Goal: Task Accomplishment & Management: Manage account settings

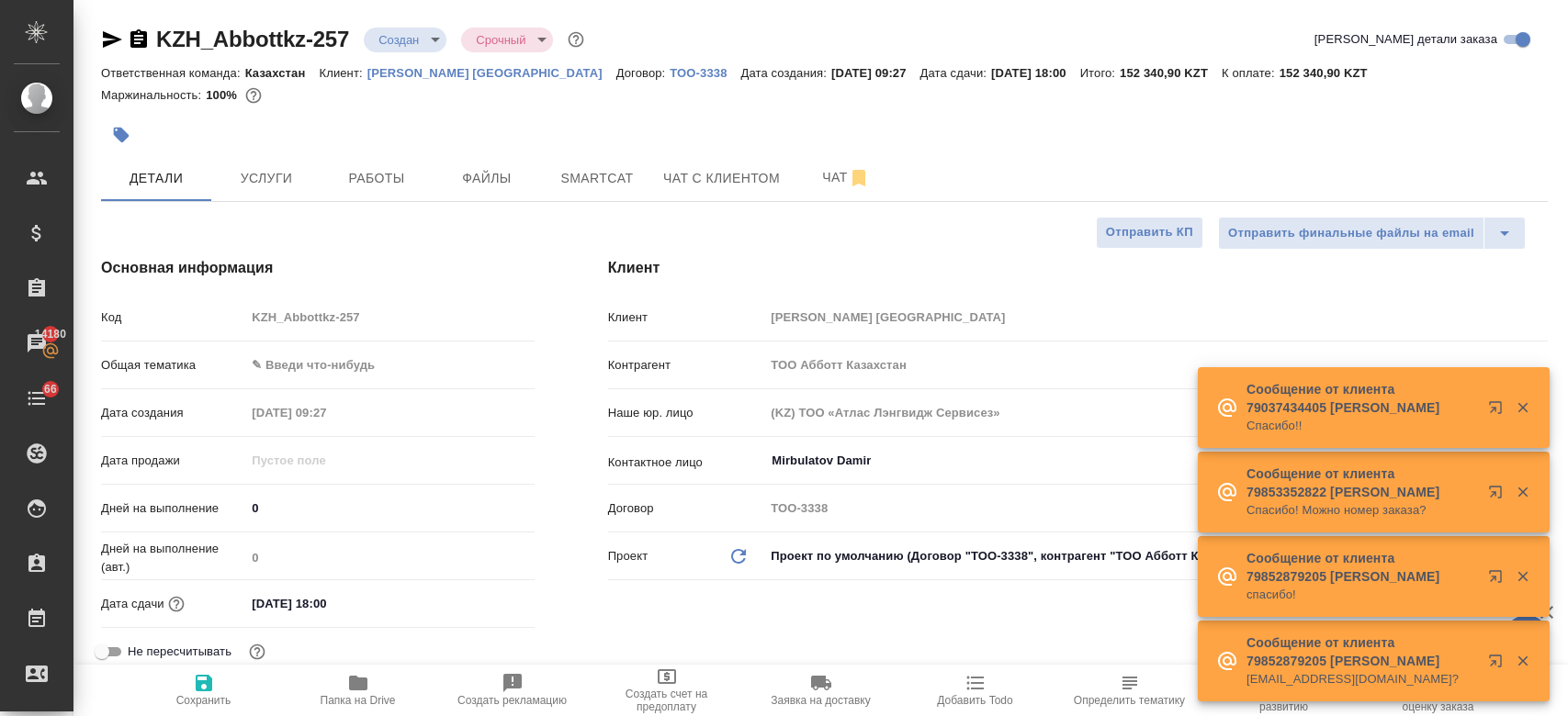
select select "RU"
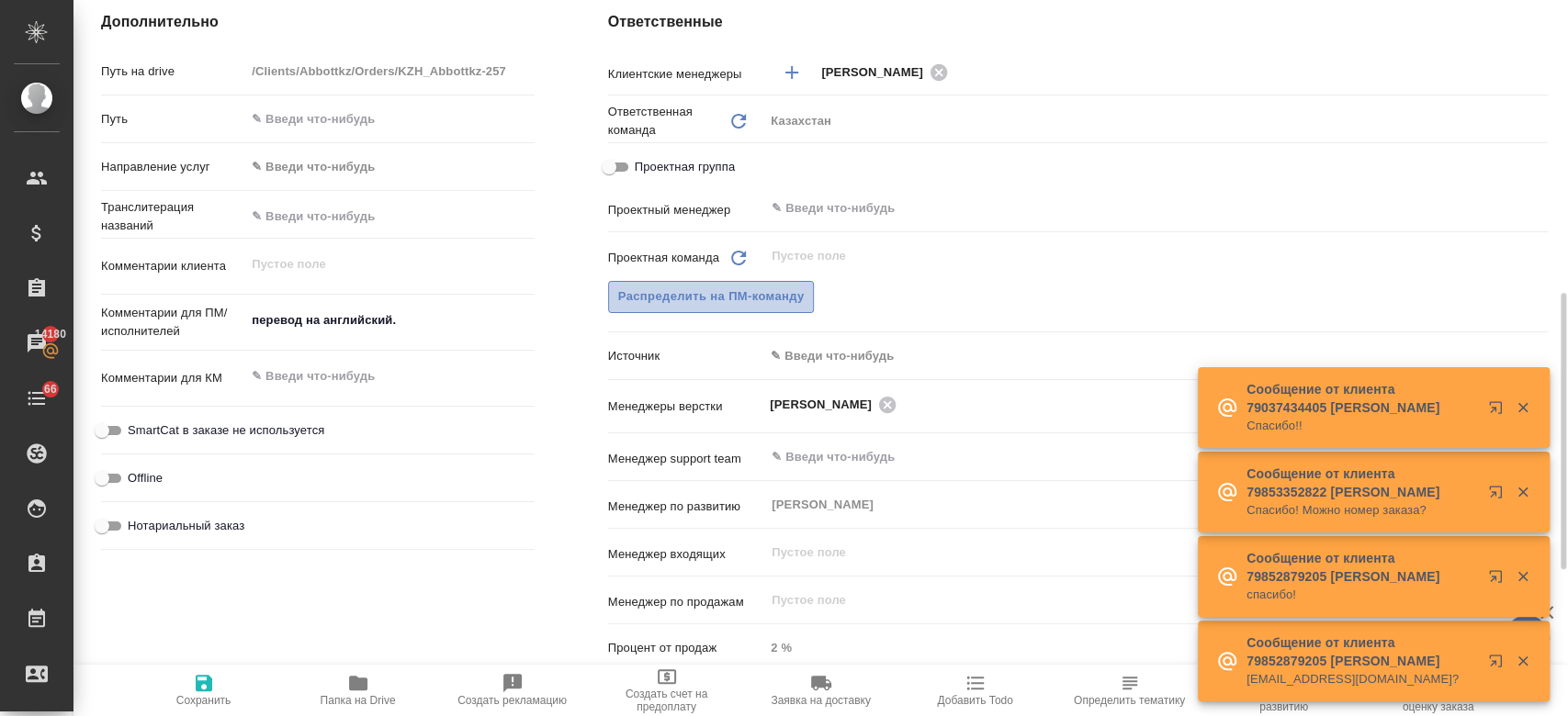
click at [708, 292] on span "Распределить на ПМ-команду" at bounding box center [711, 297] width 187 height 21
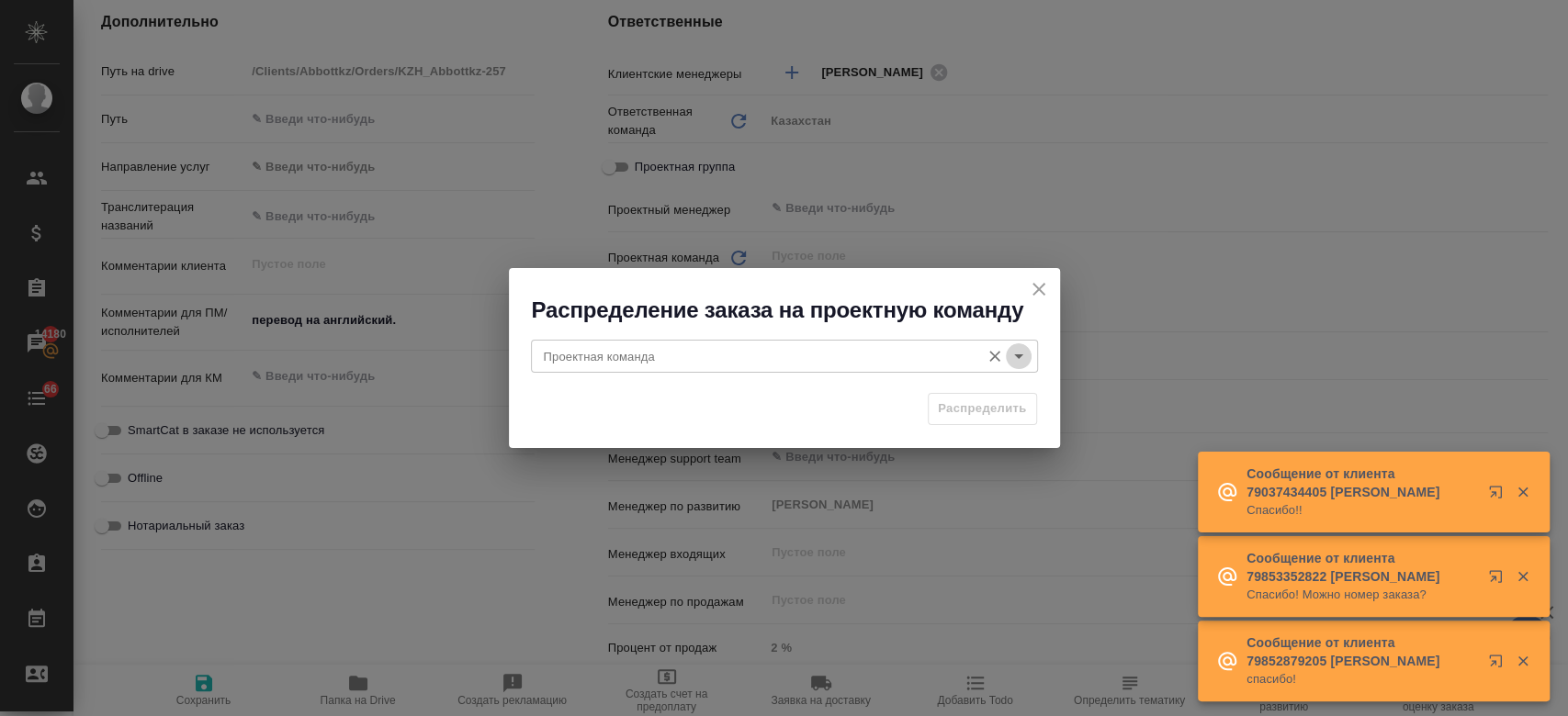
click at [1022, 345] on button "Open" at bounding box center [1018, 356] width 26 height 26
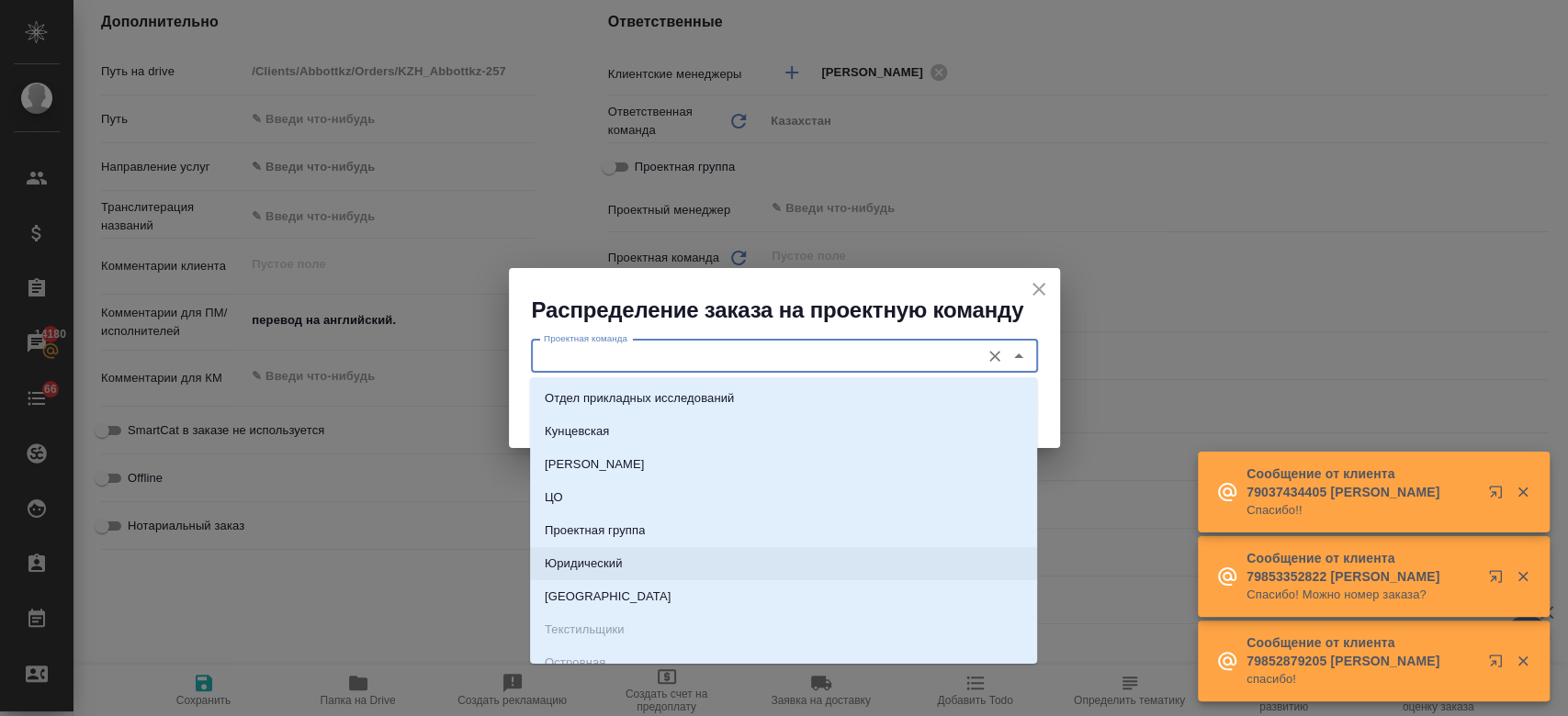
click at [750, 554] on li "Юридический" at bounding box center [783, 564] width 507 height 34
type input "Юридический"
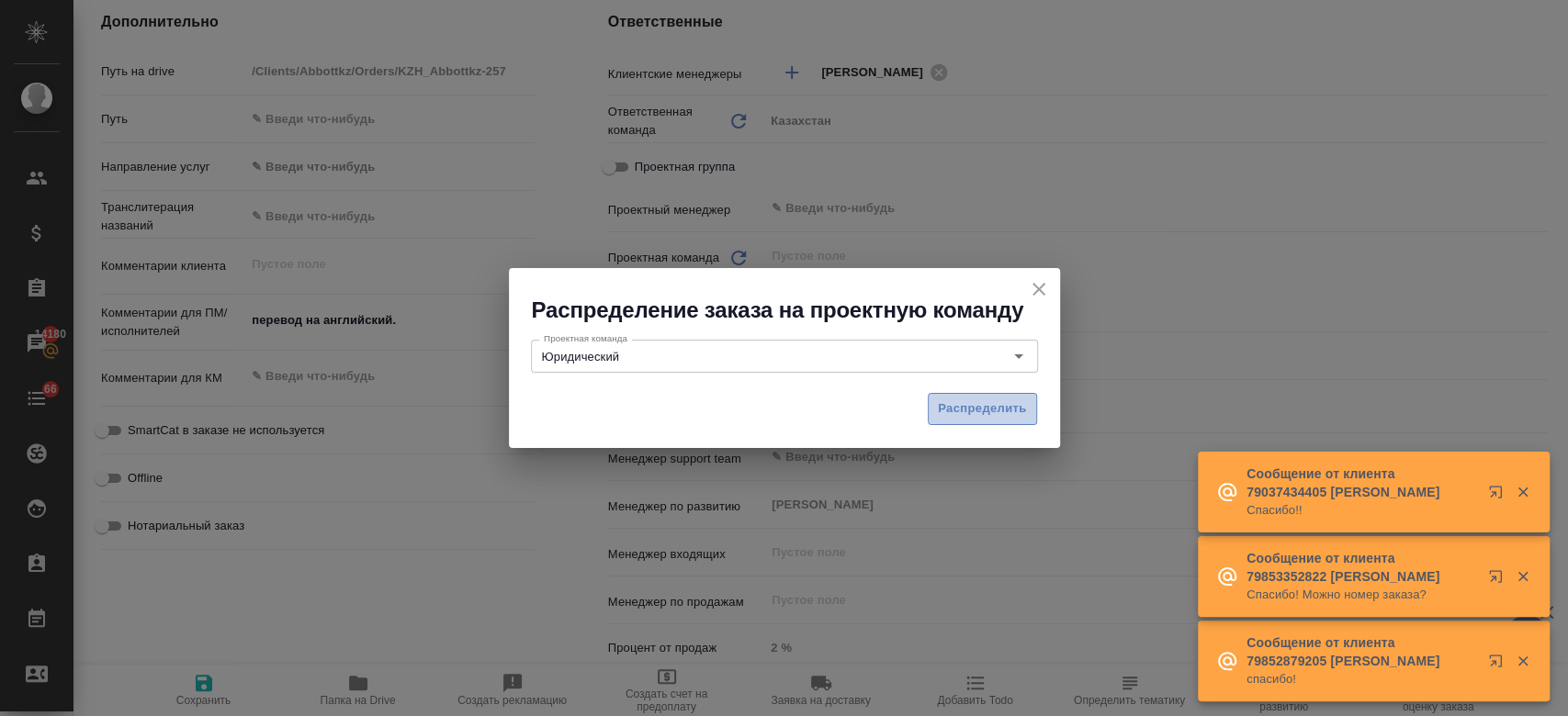
click at [958, 409] on span "Распределить" at bounding box center [982, 409] width 89 height 21
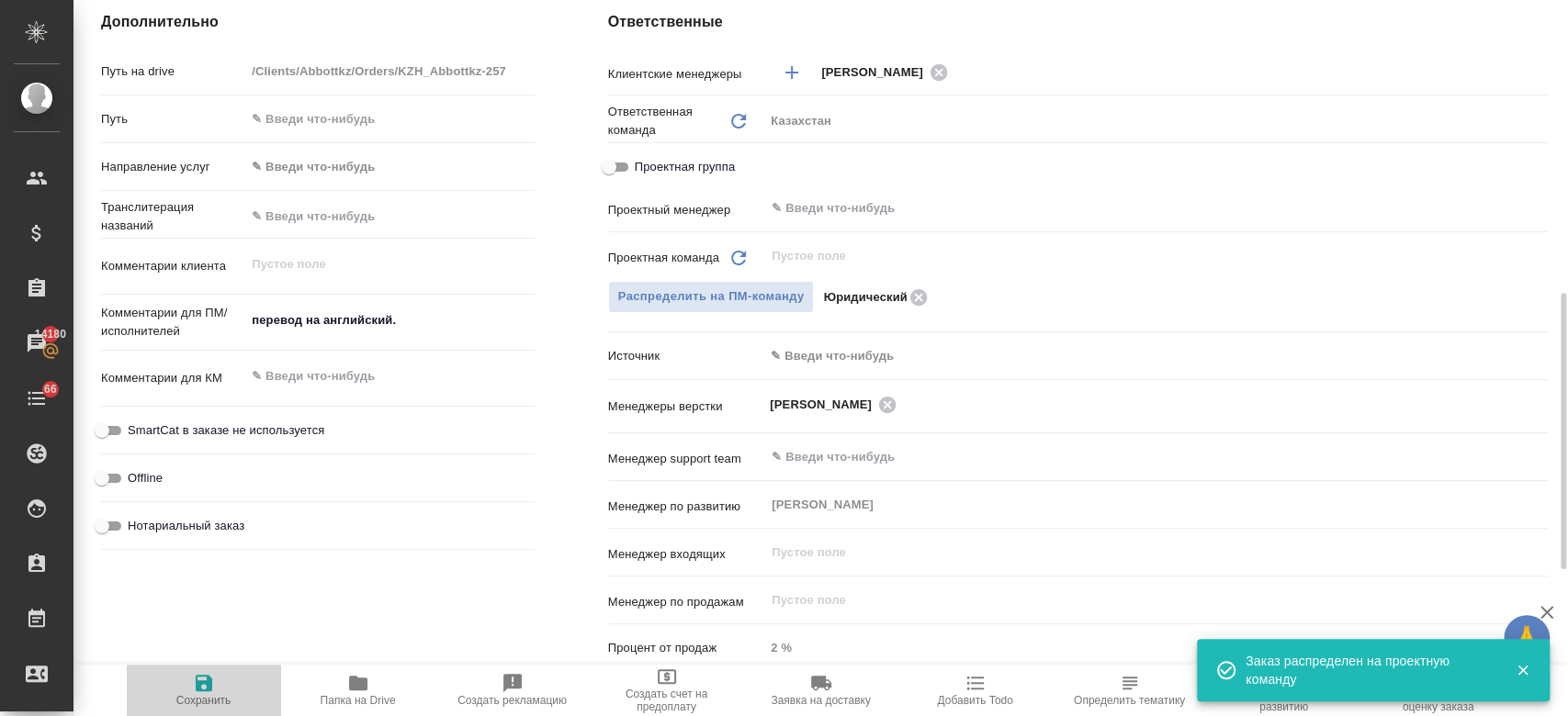
click at [204, 688] on icon "button" at bounding box center [203, 682] width 22 height 22
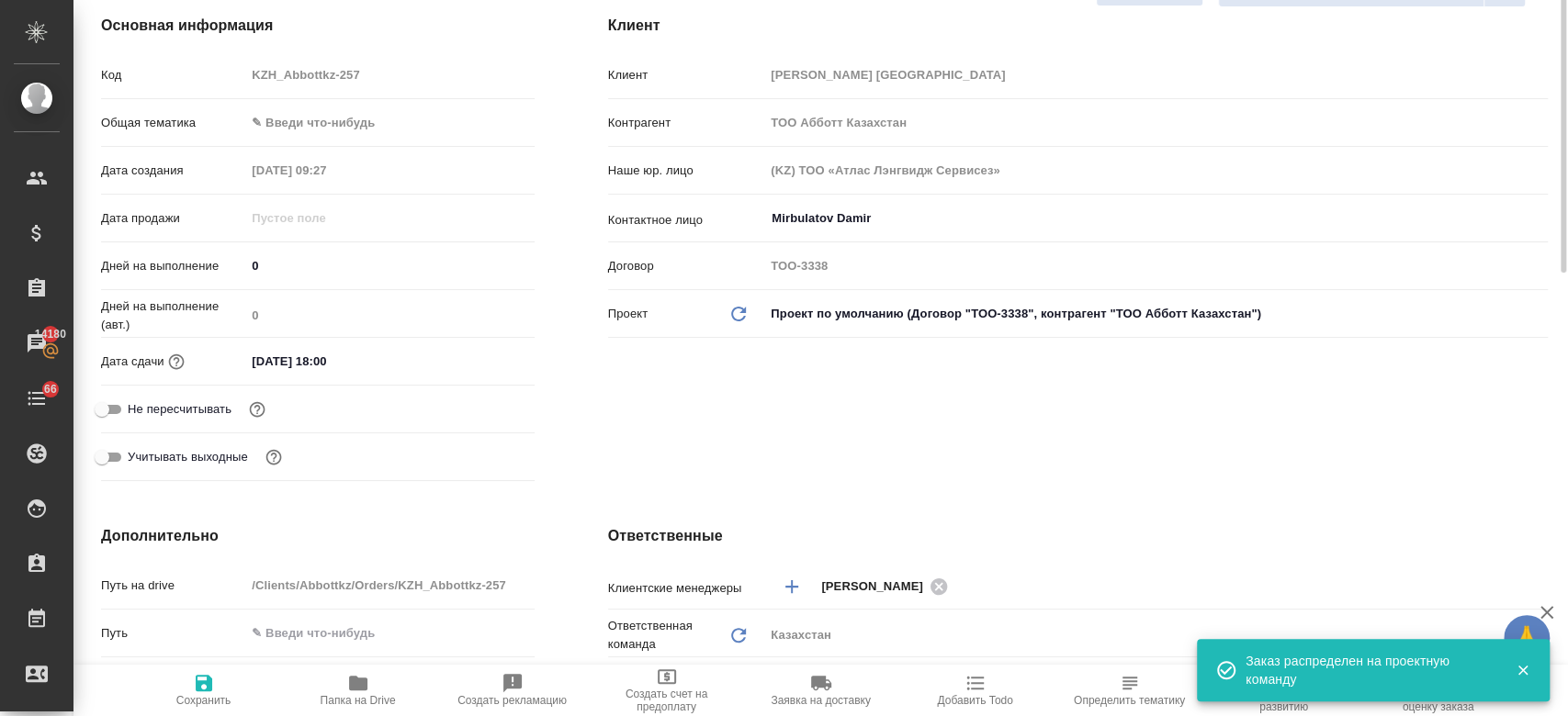
scroll to position [0, 0]
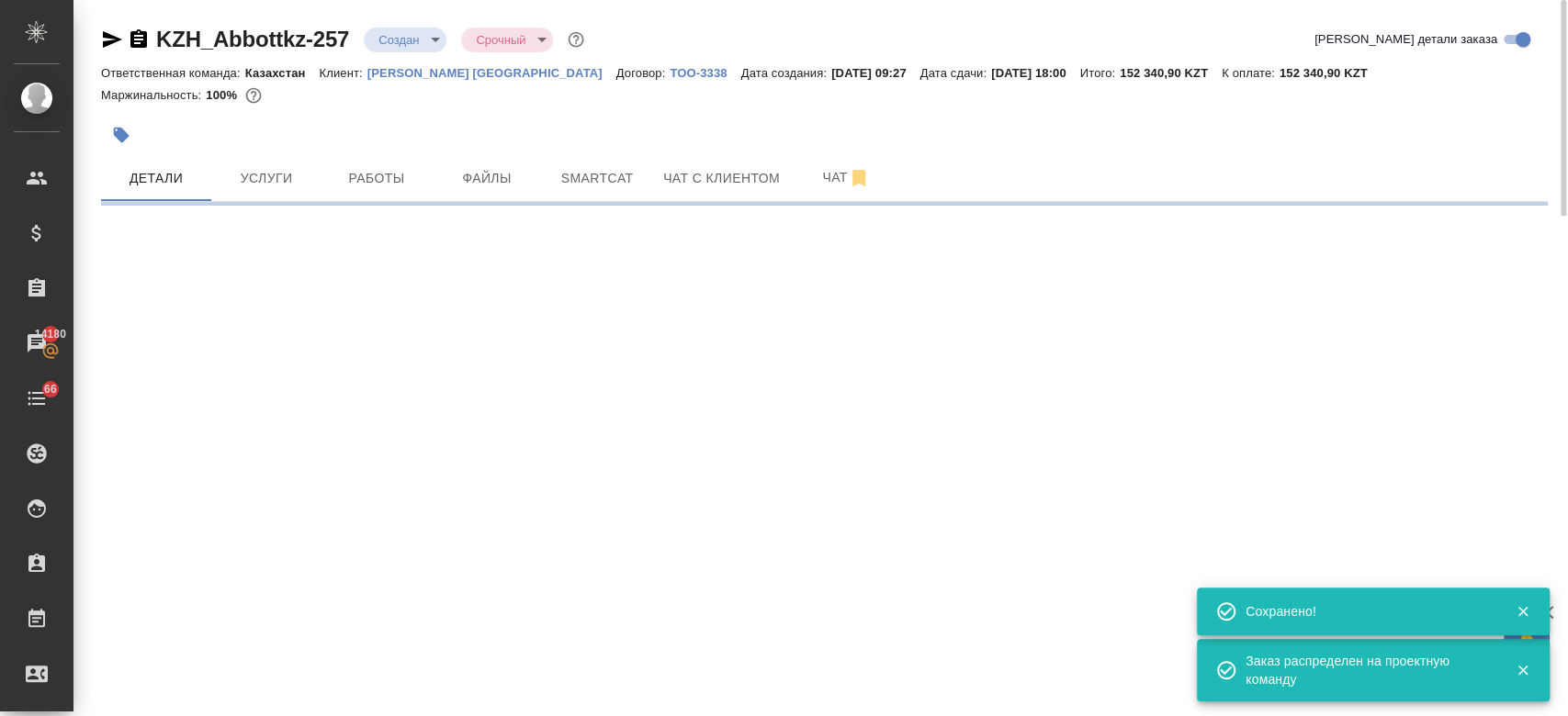
select select "RU"
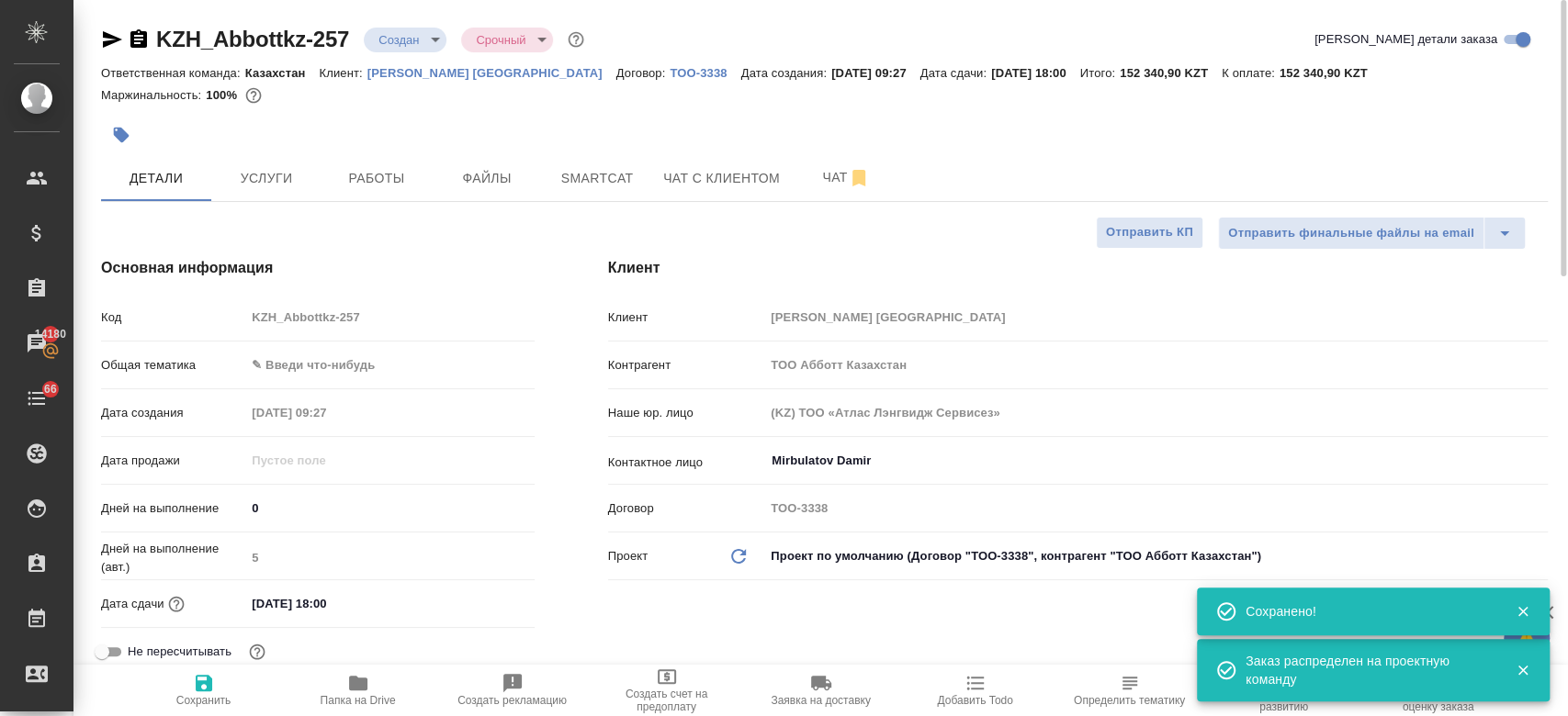
type textarea "x"
click at [413, 38] on body "🙏 .cls-1 fill:#fff; AWATERA Kosherbayeva Nazerke Клиенты Спецификации Заказы 14…" at bounding box center [784, 358] width 1568 height 716
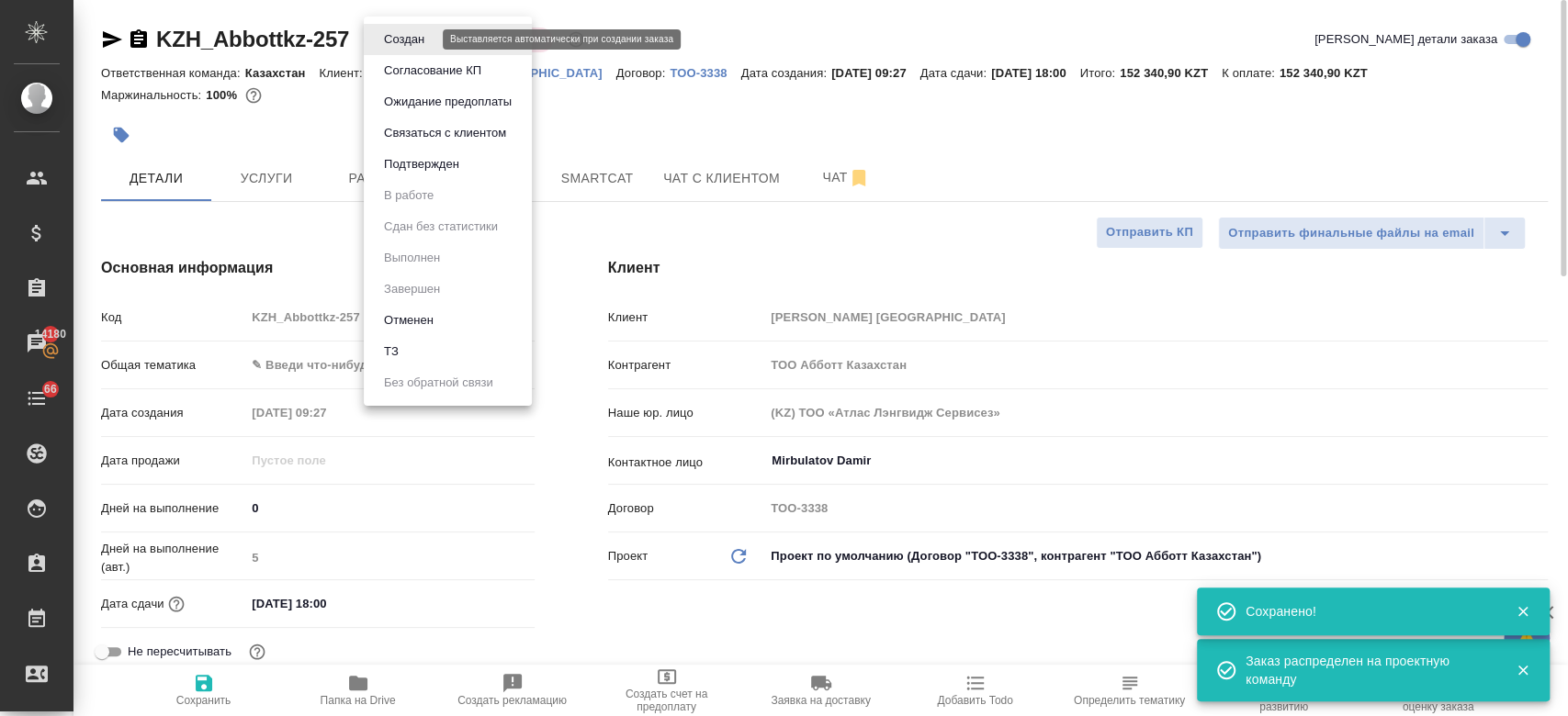
type input "[PERSON_NAME]"
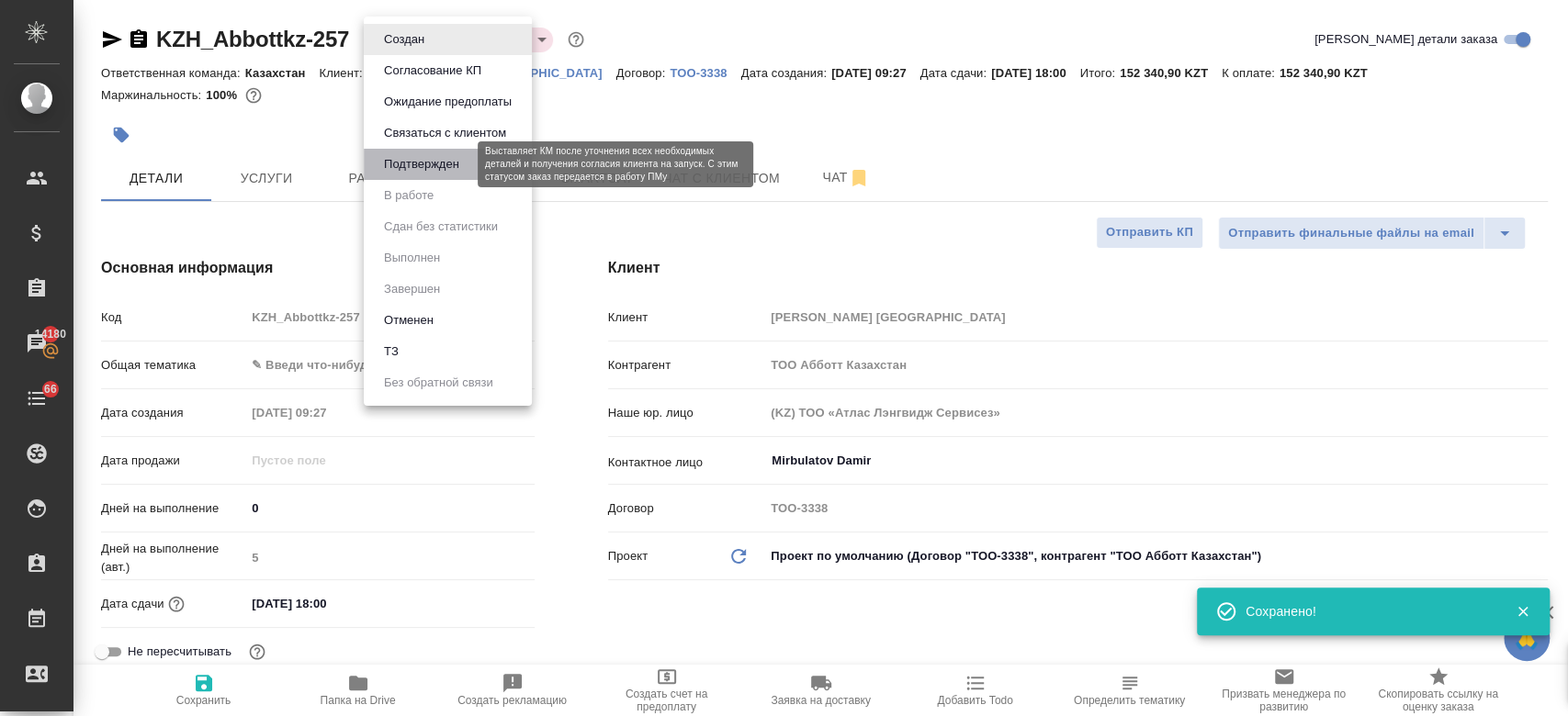
click at [448, 154] on button "Подтвержден" at bounding box center [421, 164] width 86 height 20
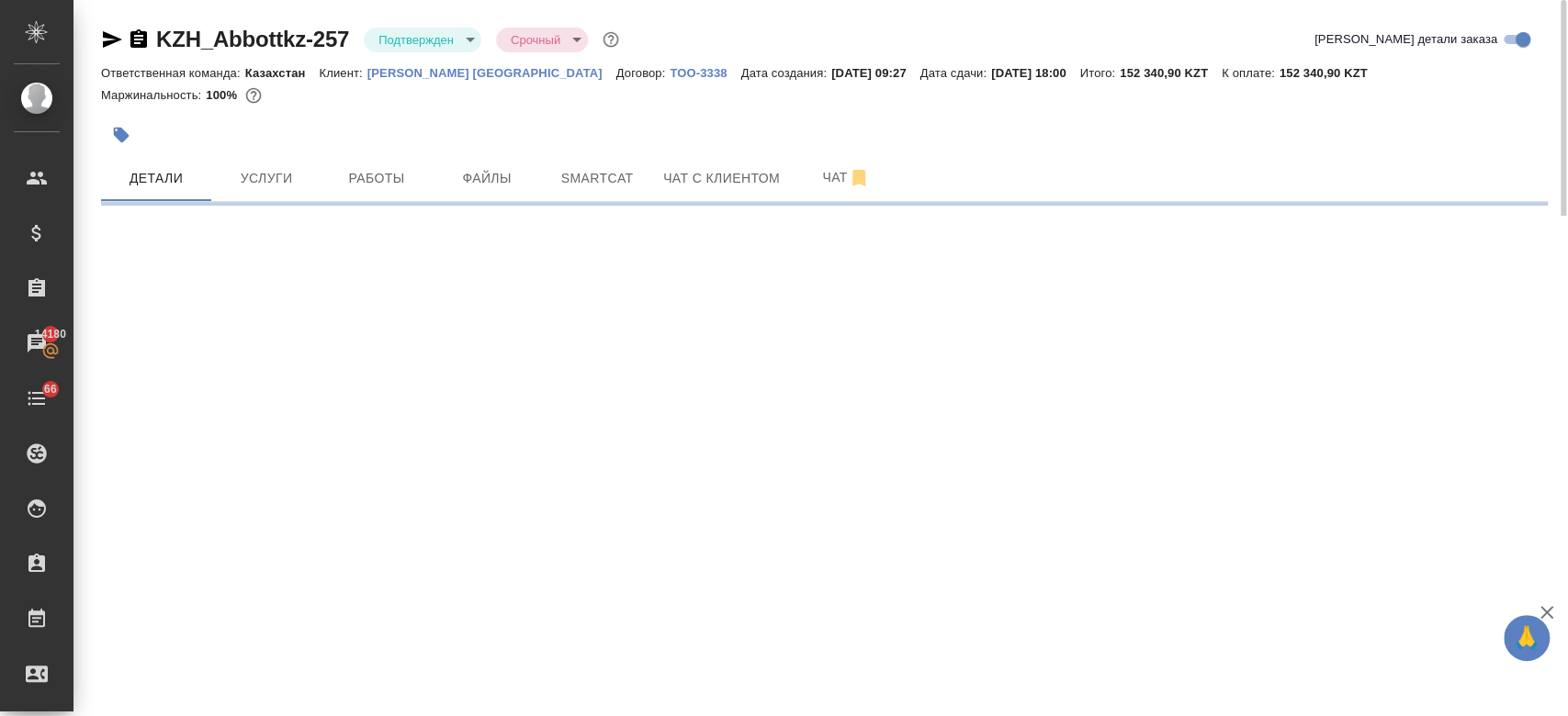
select select "RU"
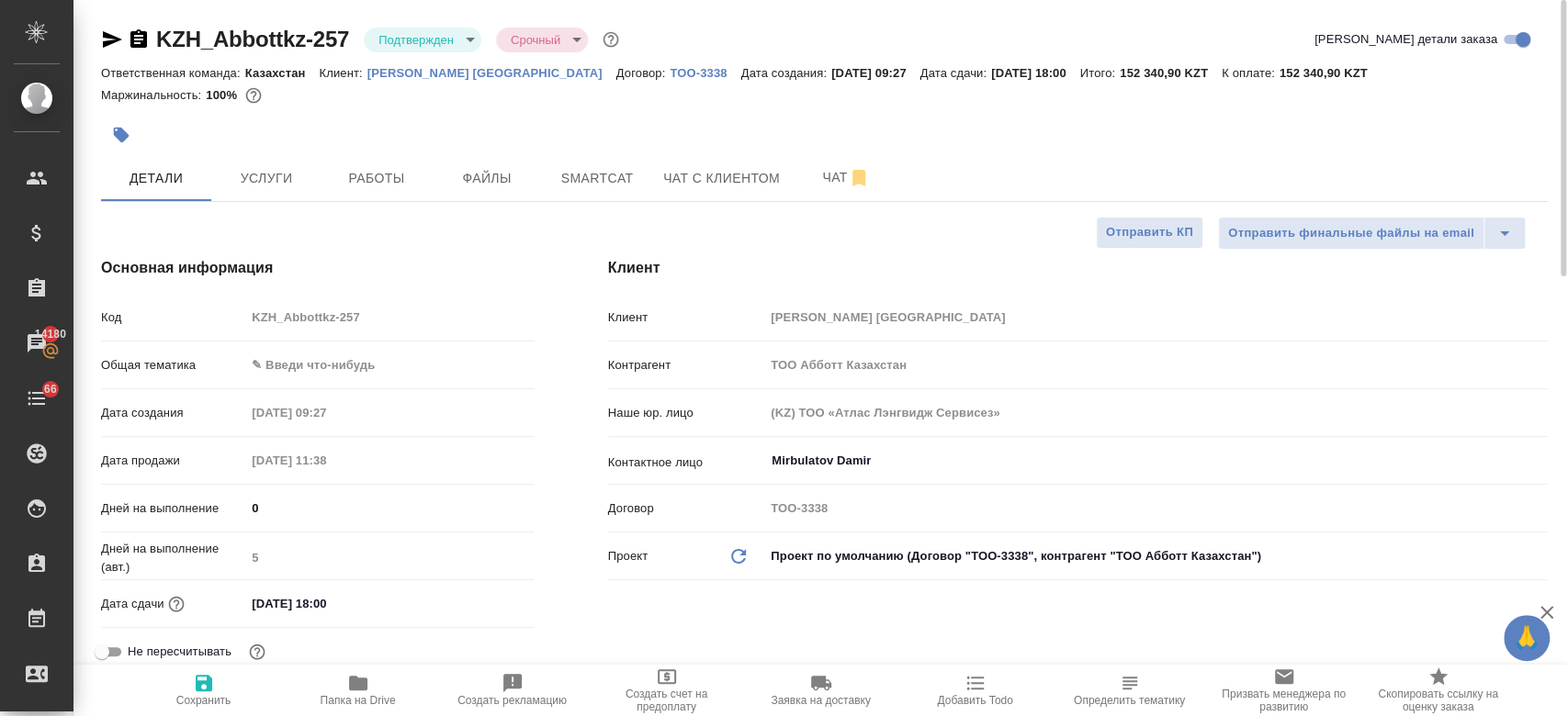
type textarea "x"
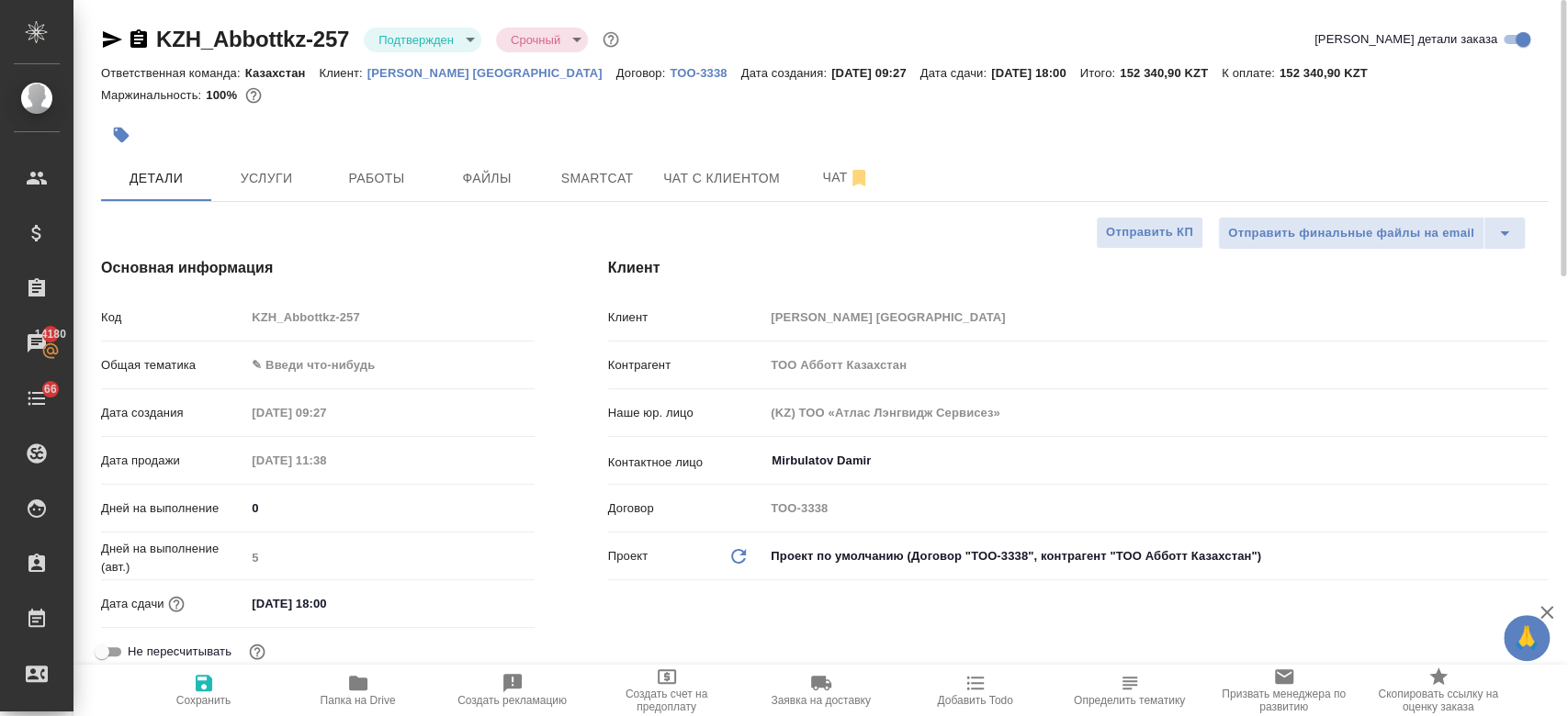
type textarea "x"
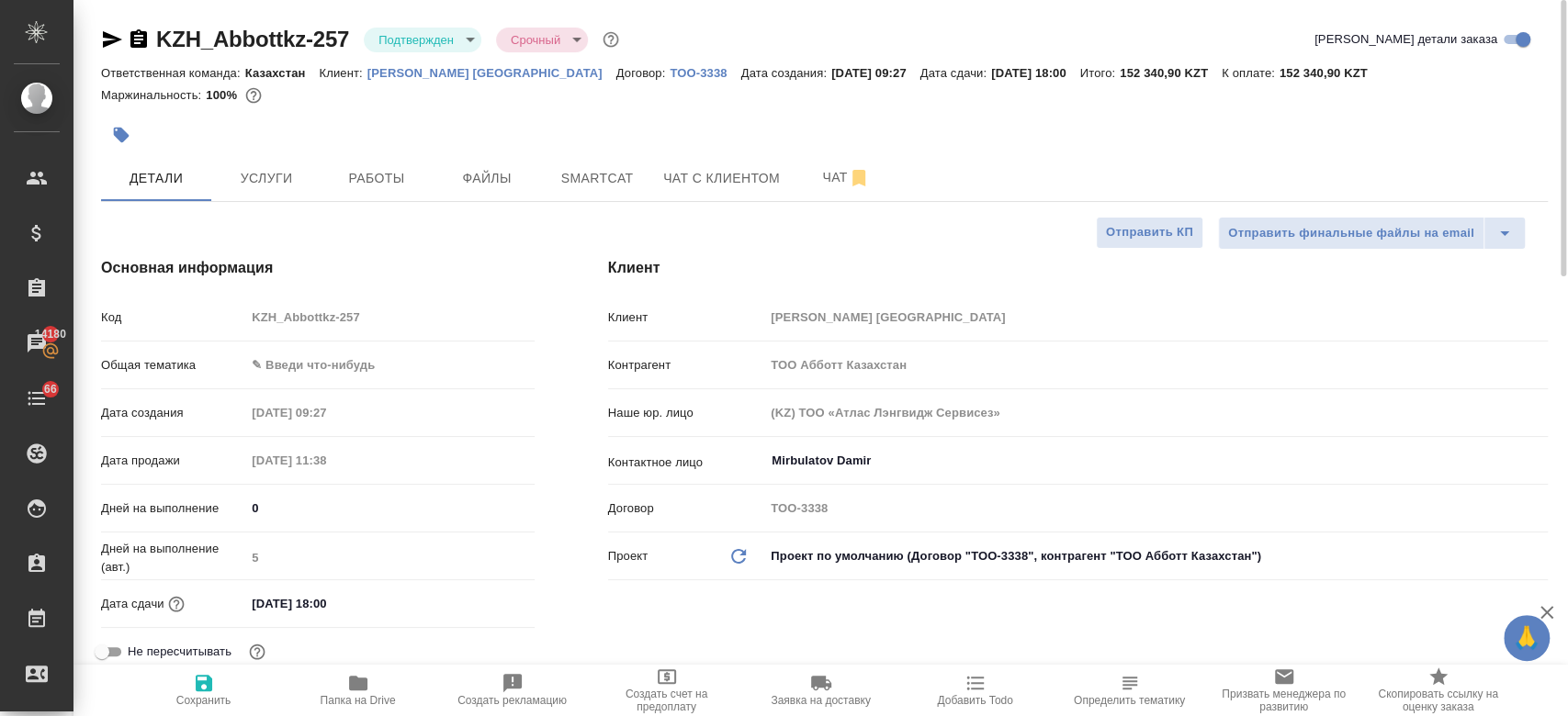
type textarea "x"
